Goal: Find specific page/section: Find specific page/section

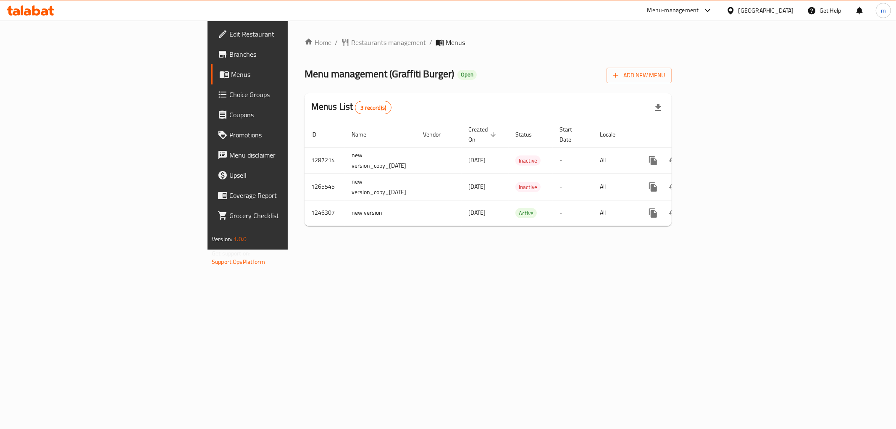
click at [688, 249] on div "Home / Restaurants management / Menus Menu management ( Graffiti Burger ) Open …" at bounding box center [488, 135] width 401 height 229
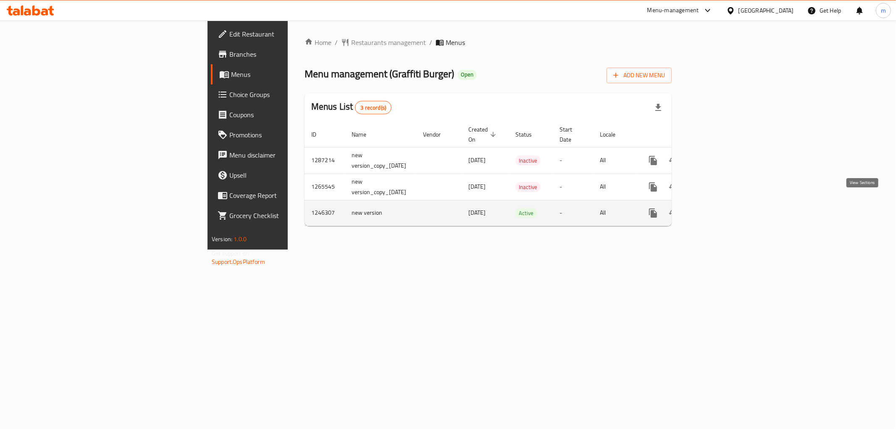
click at [719, 208] on icon "enhanced table" at bounding box center [714, 213] width 10 height 10
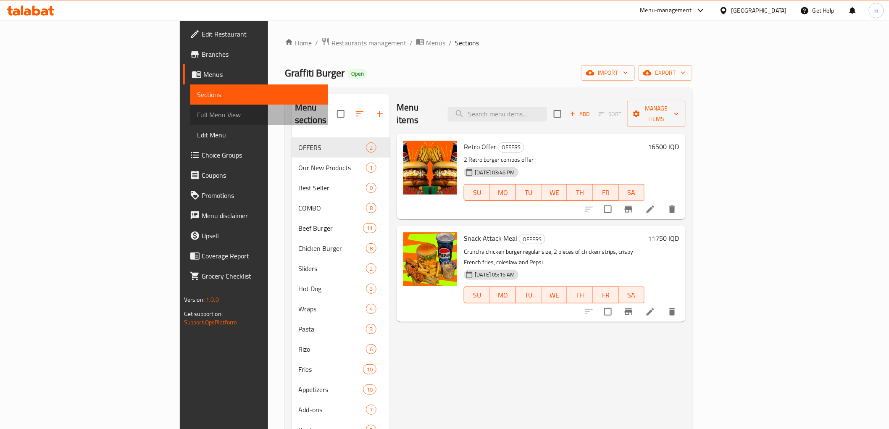
click at [190, 120] on link "Full Menu View" at bounding box center [259, 115] width 138 height 20
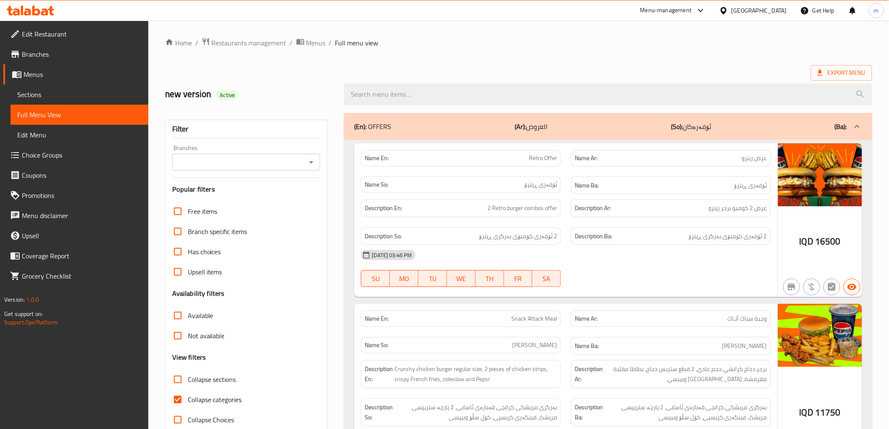
click at [307, 162] on icon "Open" at bounding box center [311, 162] width 10 height 10
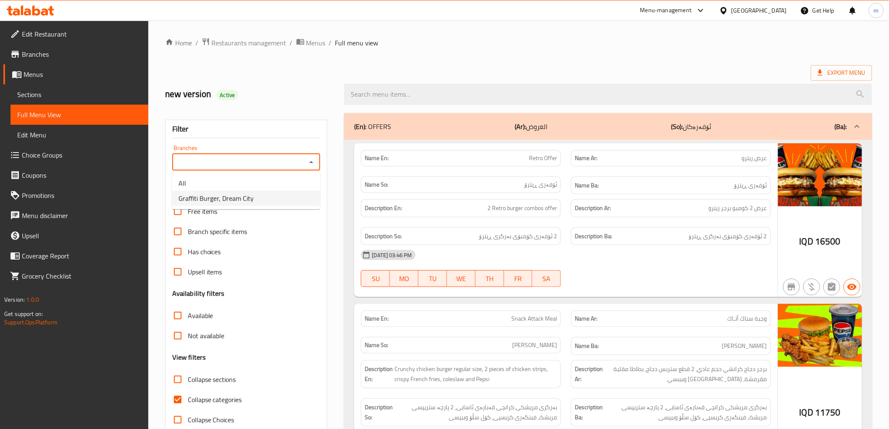
click at [225, 202] on span "Graffiti Burger, Dream City" at bounding box center [215, 198] width 75 height 10
type input "Graffiti Burger, Dream City"
click at [430, 92] on input "search" at bounding box center [608, 94] width 528 height 21
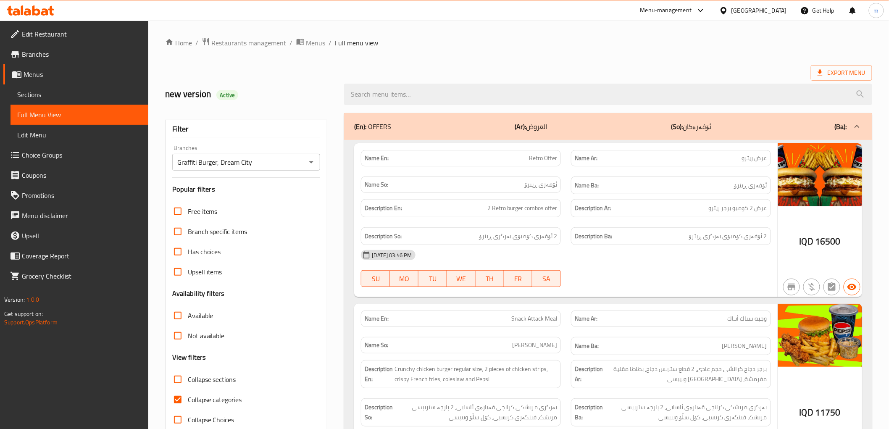
paste input "Chicken Cheetos Wrap"
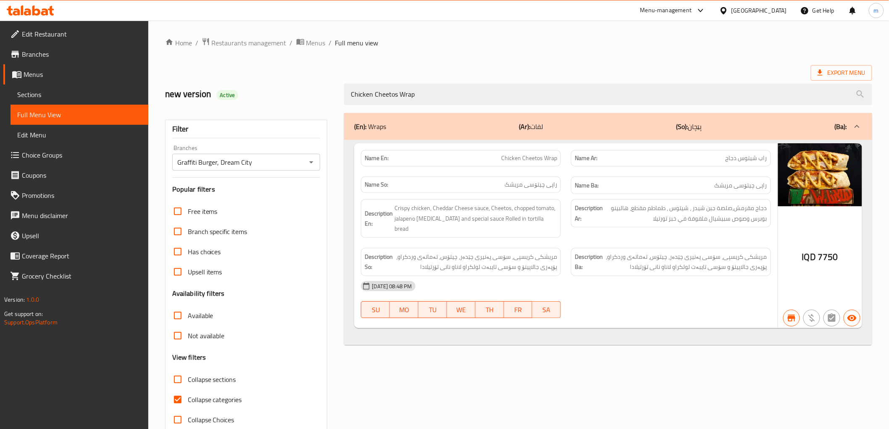
type input "Chicken Cheetos Wrap"
click at [208, 400] on span "Collapse categories" at bounding box center [215, 399] width 54 height 10
click at [188, 400] on input "Collapse categories" at bounding box center [178, 399] width 20 height 20
checkbox input "false"
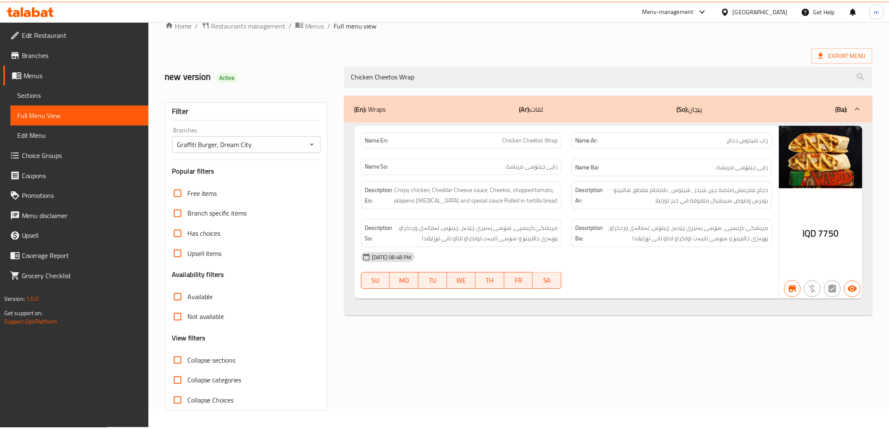
scroll to position [18, 0]
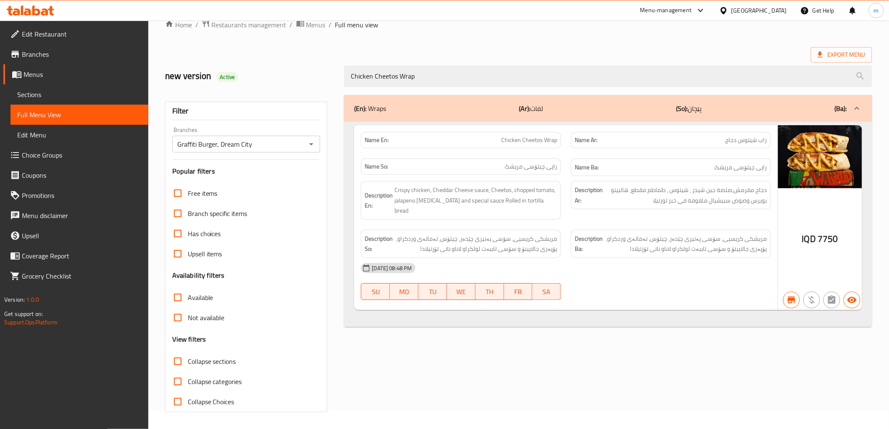
click at [43, 11] on icon at bounding box center [44, 11] width 7 height 7
